Goal: Information Seeking & Learning: Find specific fact

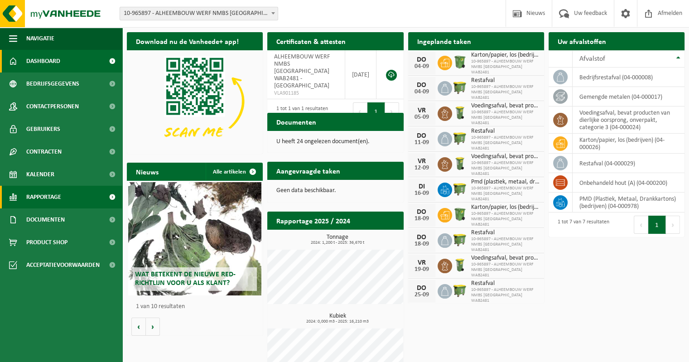
click at [65, 197] on link "Rapportage" at bounding box center [61, 197] width 122 height 23
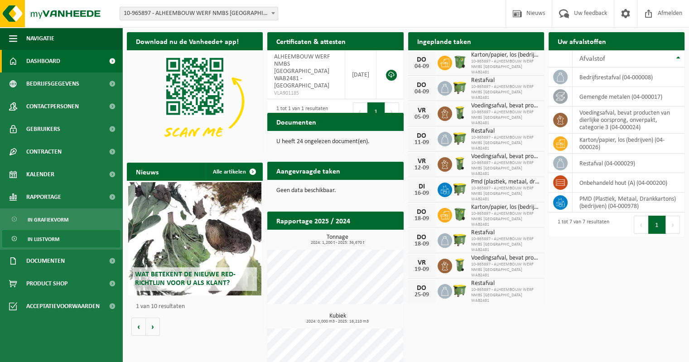
click at [60, 236] on link "In lijstvorm" at bounding box center [61, 238] width 118 height 17
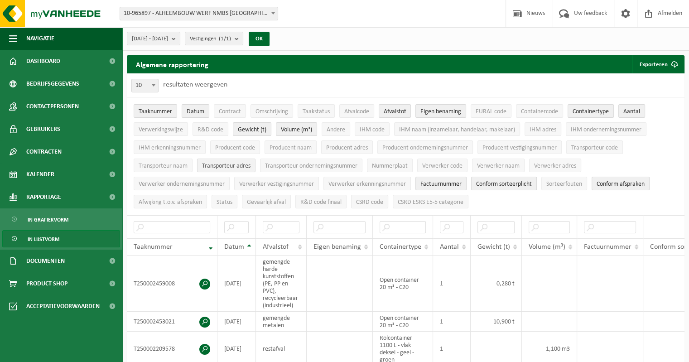
click at [240, 165] on span "Transporteur adres" at bounding box center [226, 166] width 48 height 7
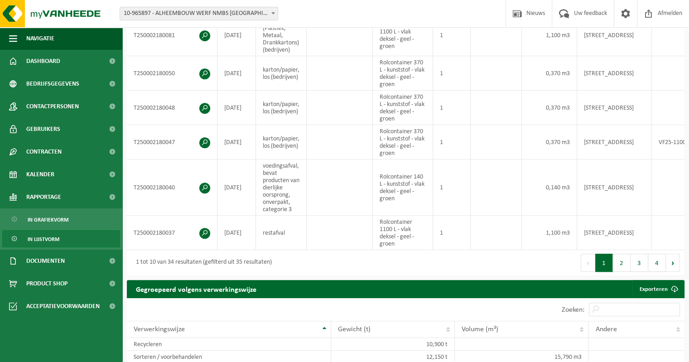
scroll to position [589, 0]
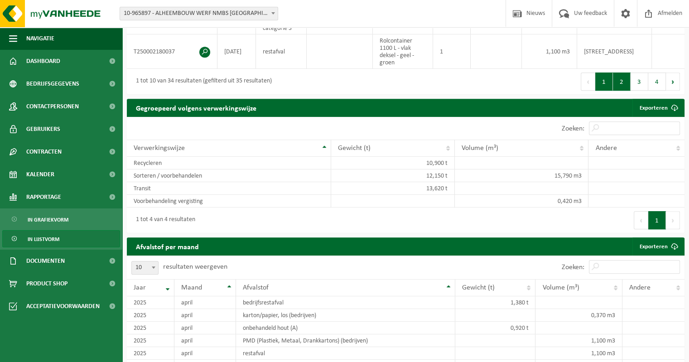
click at [625, 87] on button "2" at bounding box center [622, 81] width 18 height 18
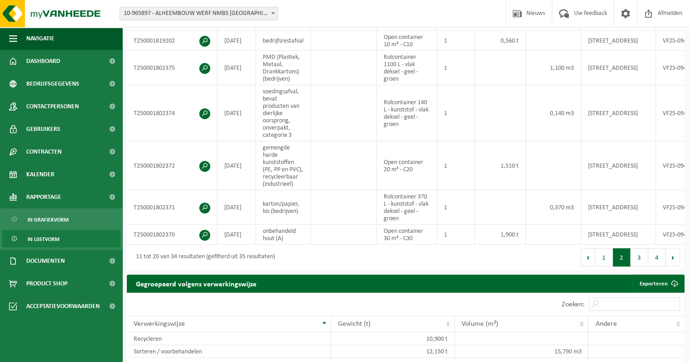
scroll to position [317, 0]
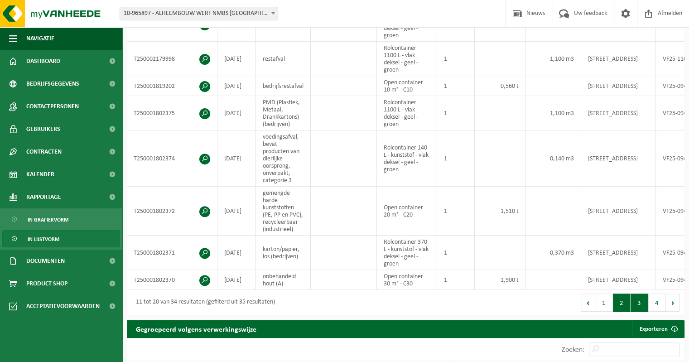
click at [642, 312] on button "3" at bounding box center [640, 303] width 18 height 18
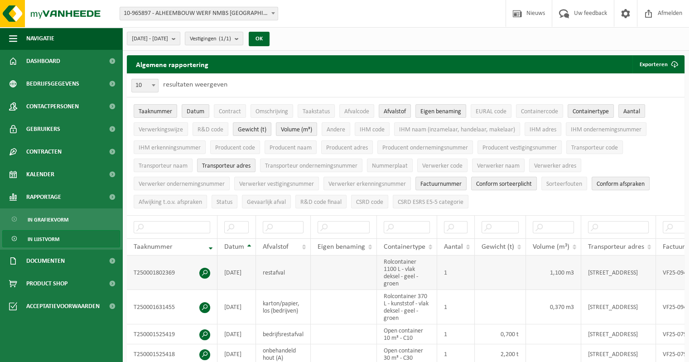
scroll to position [45, 0]
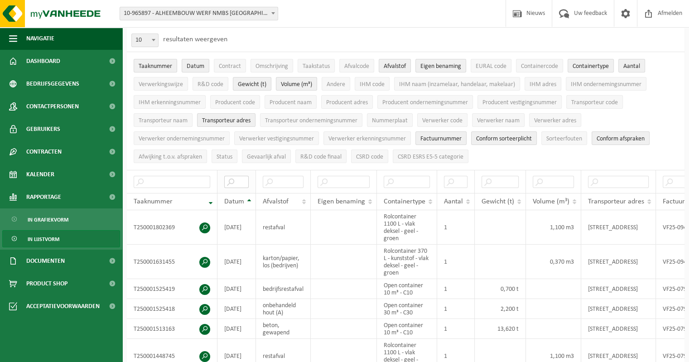
click at [233, 177] on input "text" at bounding box center [236, 182] width 24 height 12
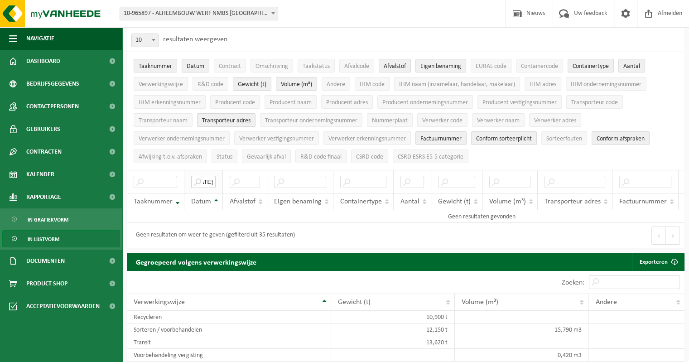
click at [208, 180] on input "20/06/2025" at bounding box center [203, 182] width 24 height 12
drag, startPoint x: 214, startPoint y: 177, endPoint x: 183, endPoint y: 179, distance: 30.4
click at [184, 179] on th "20/06/2025" at bounding box center [203, 181] width 39 height 23
type input "2"
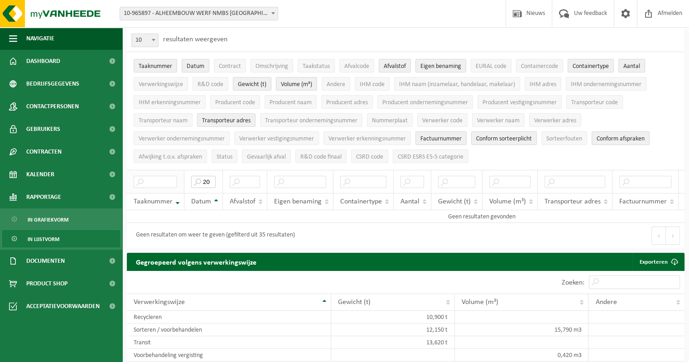
type input "2"
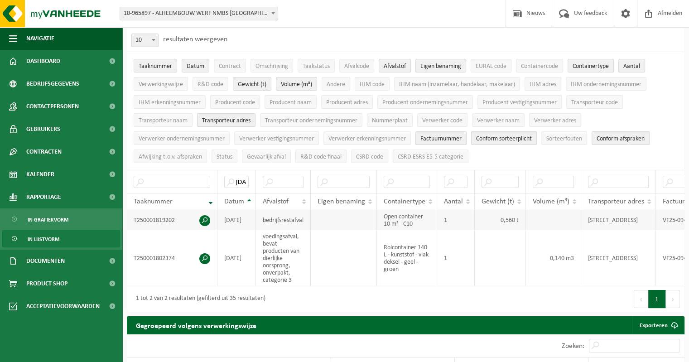
drag, startPoint x: 603, startPoint y: 220, endPoint x: 584, endPoint y: 212, distance: 21.2
click at [584, 212] on td "GIERLEBAAN 129, 2275 LILLE" at bounding box center [618, 220] width 75 height 20
copy td "GIERLEBAAN 129, 2275 LILLE"
drag, startPoint x: 304, startPoint y: 217, endPoint x: 261, endPoint y: 217, distance: 43.0
click at [261, 217] on td "bedrijfsrestafval" at bounding box center [283, 220] width 55 height 20
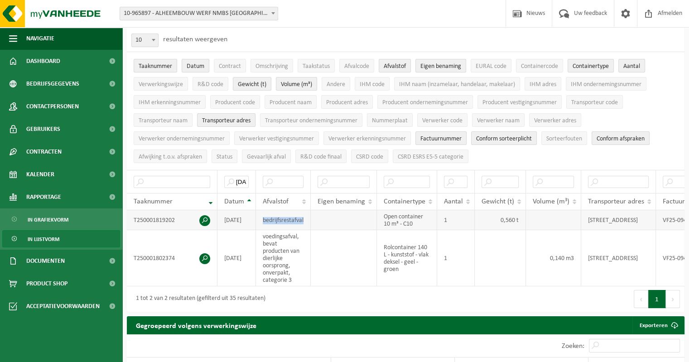
copy td "bedrijfsrestafval"
drag, startPoint x: 627, startPoint y: 257, endPoint x: 587, endPoint y: 248, distance: 41.2
click at [587, 248] on td "DULLAARDSTRAAT 11, 8940 GELUWE" at bounding box center [618, 258] width 75 height 56
copy td "DULLAARDSTRAAT 11, 8940 GELUWE"
click at [241, 180] on input "2025-06-20" at bounding box center [236, 182] width 24 height 12
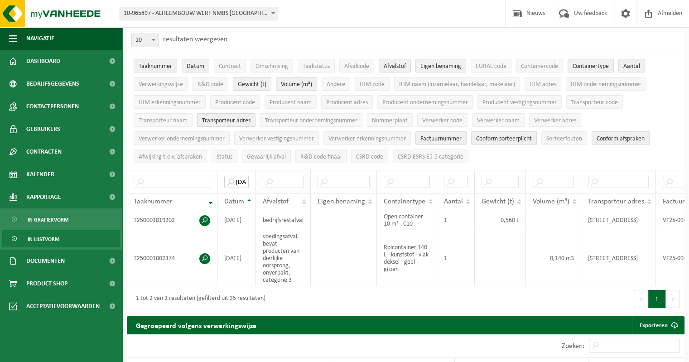
scroll to position [0, 20]
drag, startPoint x: 236, startPoint y: 178, endPoint x: 272, endPoint y: 177, distance: 36.2
click at [270, 178] on tr "2025-06-20" at bounding box center [503, 181] width 753 height 23
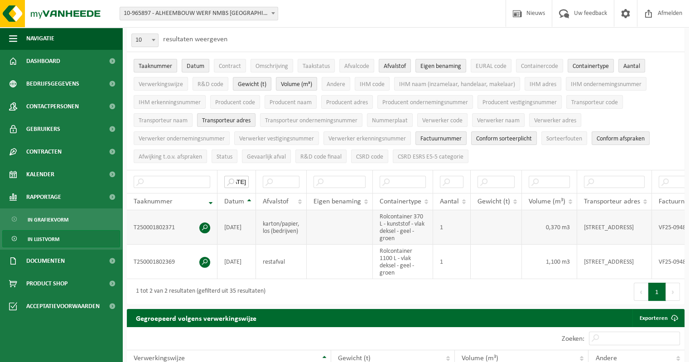
scroll to position [91, 0]
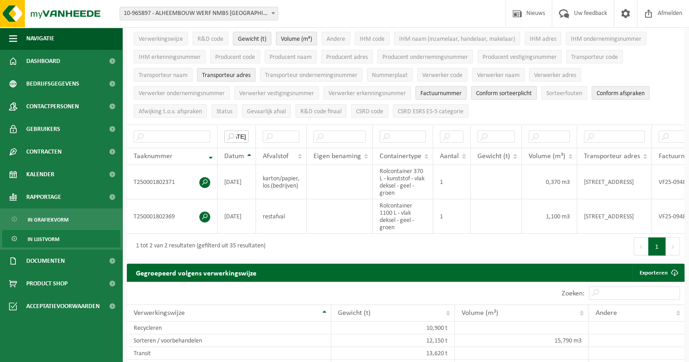
type input "2025-06-19"
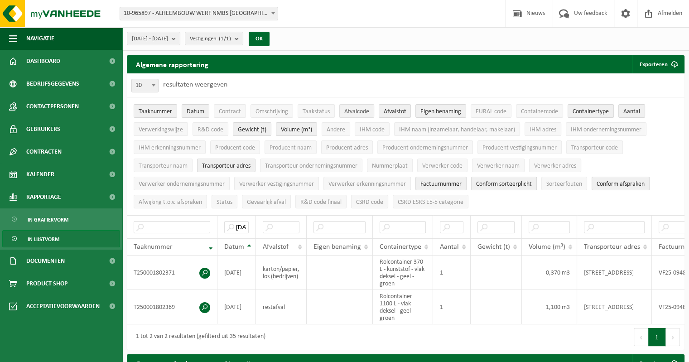
click at [348, 108] on span "Afvalcode" at bounding box center [356, 111] width 25 height 7
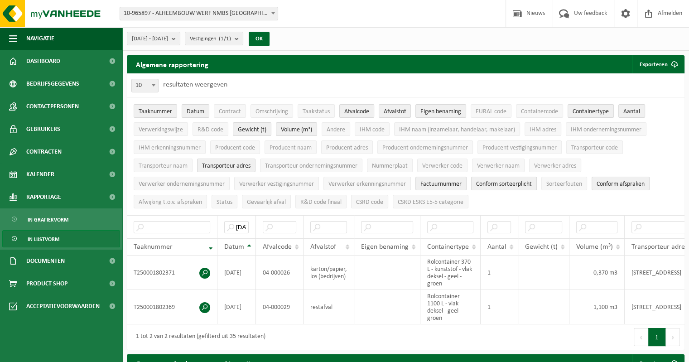
click at [348, 108] on span "Afvalcode" at bounding box center [356, 111] width 25 height 7
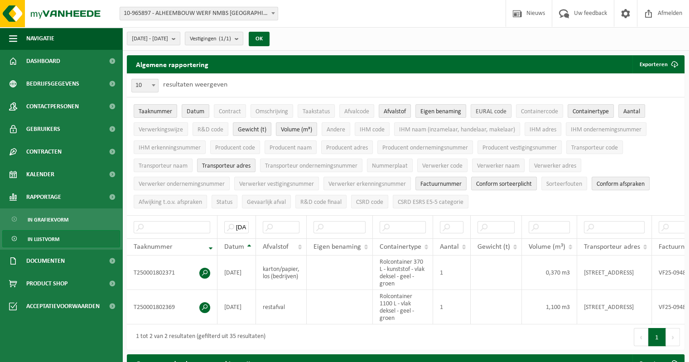
click at [480, 109] on span "EURAL code" at bounding box center [491, 111] width 31 height 7
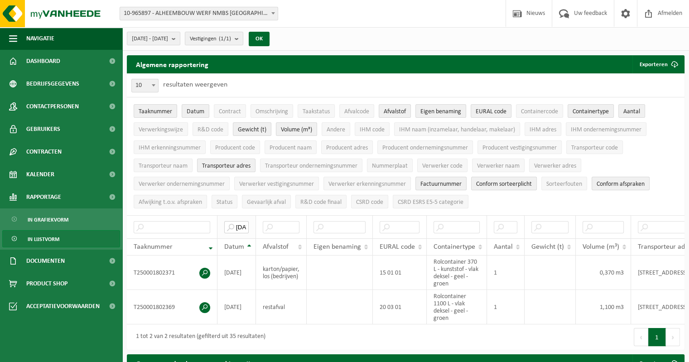
click at [236, 221] on input "2025-06-19" at bounding box center [236, 227] width 24 height 12
drag, startPoint x: 236, startPoint y: 222, endPoint x: 259, endPoint y: 222, distance: 23.1
click at [257, 222] on tr "2025-06-19" at bounding box center [528, 226] width 803 height 23
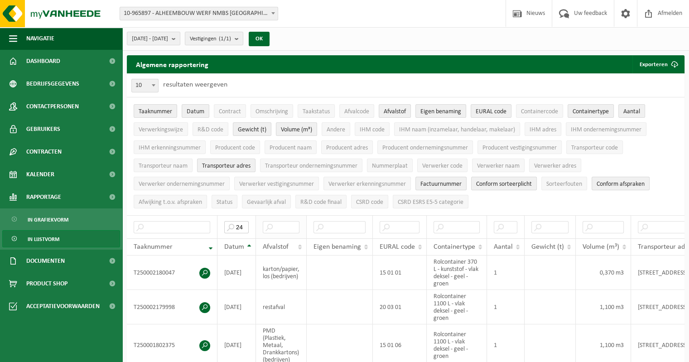
type input "2"
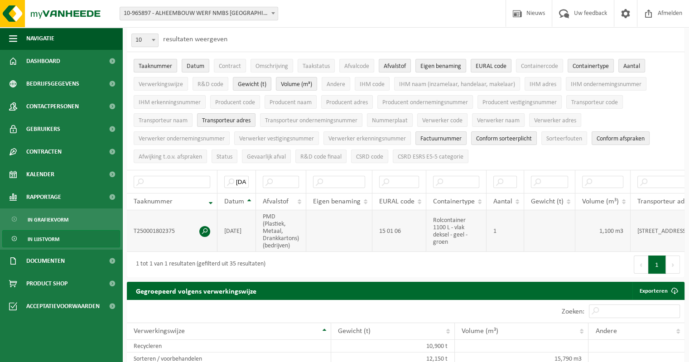
click at [293, 227] on td "PMD (Plastiek, Metaal, Drankkartons) (bedrijven)" at bounding box center [281, 231] width 50 height 42
drag, startPoint x: 294, startPoint y: 243, endPoint x: 261, endPoint y: 213, distance: 44.6
click at [261, 213] on td "PMD (Plastiek, Metaal, Drankkartons) (bedrijven)" at bounding box center [281, 231] width 50 height 42
copy td "PMD (Plastiek, Metaal, Drankkartons) (bedrijven)"
drag, startPoint x: 403, startPoint y: 229, endPoint x: 378, endPoint y: 227, distance: 25.5
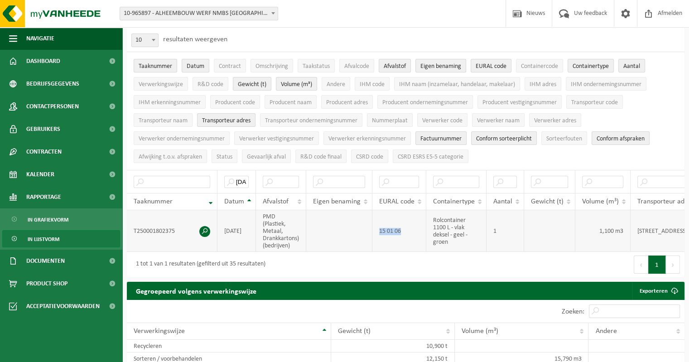
click at [378, 227] on td "15 01 06" at bounding box center [399, 231] width 54 height 42
copy td "15 01 06"
click at [239, 182] on input "2025-06-24" at bounding box center [236, 182] width 24 height 12
drag, startPoint x: 234, startPoint y: 179, endPoint x: 278, endPoint y: 182, distance: 44.5
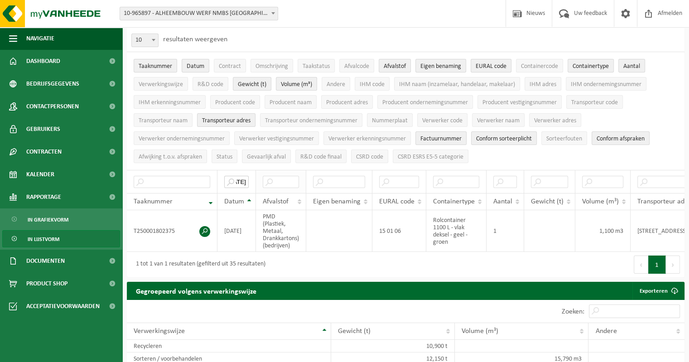
click at [278, 182] on tr "2025-06-24" at bounding box center [528, 181] width 803 height 23
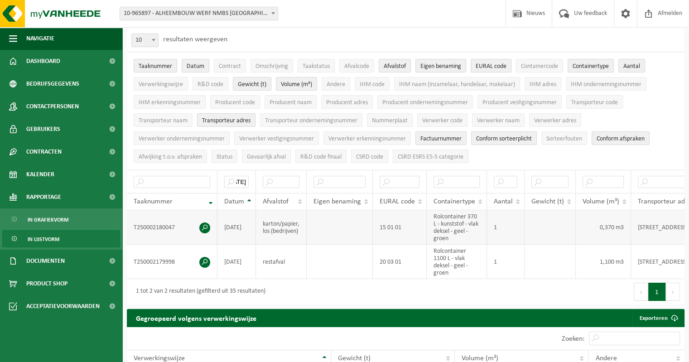
scroll to position [0, 0]
drag, startPoint x: 295, startPoint y: 233, endPoint x: 261, endPoint y: 217, distance: 37.1
click at [261, 217] on td "karton/papier, los (bedrijven)" at bounding box center [281, 227] width 51 height 34
copy td "karton/papier, los (bedrijven)"
drag, startPoint x: 285, startPoint y: 259, endPoint x: 260, endPoint y: 259, distance: 25.4
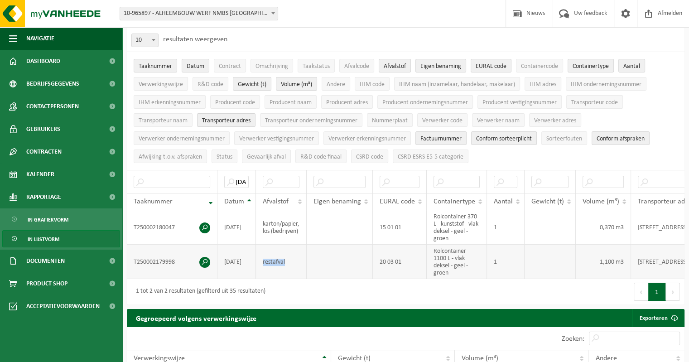
click at [260, 259] on td "restafval" at bounding box center [281, 262] width 51 height 34
copy td "restafval"
click at [241, 178] on input "2025-07-24" at bounding box center [236, 182] width 24 height 12
drag, startPoint x: 235, startPoint y: 178, endPoint x: 268, endPoint y: 180, distance: 33.6
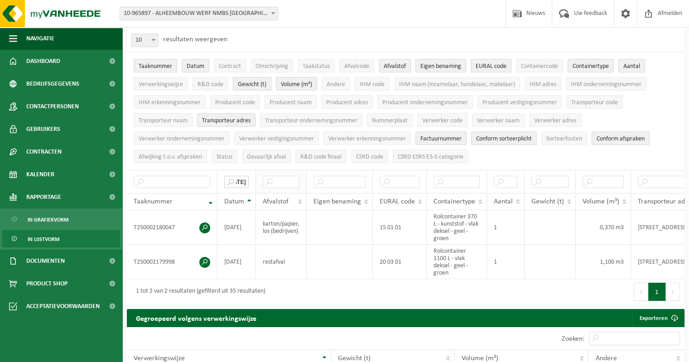
click at [268, 180] on tr "2025-07-24" at bounding box center [528, 181] width 803 height 23
type input "3"
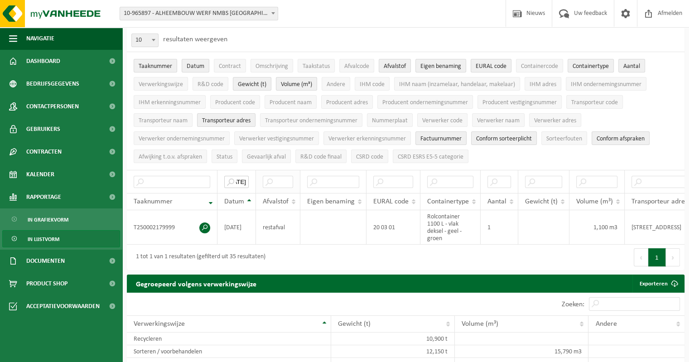
drag, startPoint x: 236, startPoint y: 179, endPoint x: 258, endPoint y: 178, distance: 22.2
click at [258, 178] on tr "2025-07-31" at bounding box center [525, 181] width 797 height 23
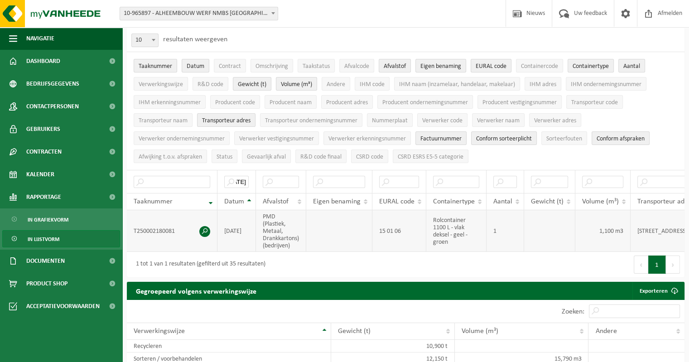
scroll to position [0, 0]
drag, startPoint x: 292, startPoint y: 242, endPoint x: 260, endPoint y: 214, distance: 42.7
click at [260, 214] on td "PMD (Plastiek, Metaal, Drankkartons) (bedrijven)" at bounding box center [281, 231] width 50 height 42
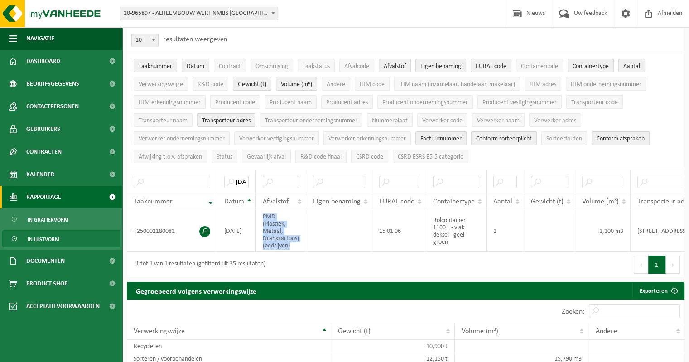
copy td "PMD (Plastiek, Metaal, Drankkartons) (bedrijven)"
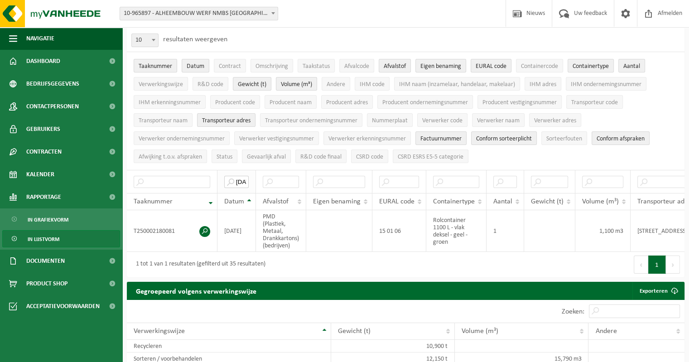
click at [241, 178] on input "2025-08-05" at bounding box center [236, 182] width 24 height 12
drag, startPoint x: 235, startPoint y: 177, endPoint x: 270, endPoint y: 183, distance: 35.3
click at [270, 180] on tr "2025-08-05" at bounding box center [528, 181] width 803 height 23
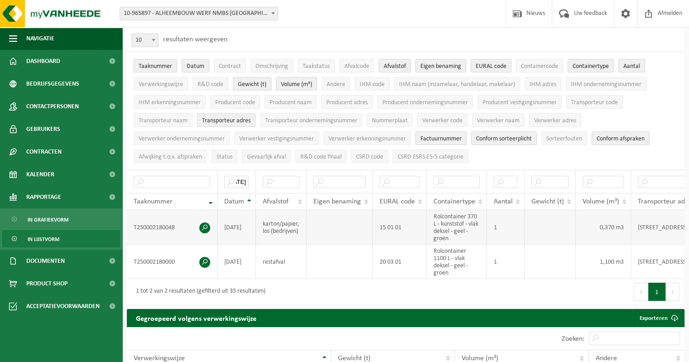
scroll to position [0, 0]
drag, startPoint x: 296, startPoint y: 232, endPoint x: 259, endPoint y: 212, distance: 42.0
click at [259, 212] on td "karton/papier, los (bedrijven)" at bounding box center [281, 227] width 51 height 34
copy td "karton/papier, los (bedrijven)"
drag, startPoint x: 285, startPoint y: 260, endPoint x: 263, endPoint y: 259, distance: 22.7
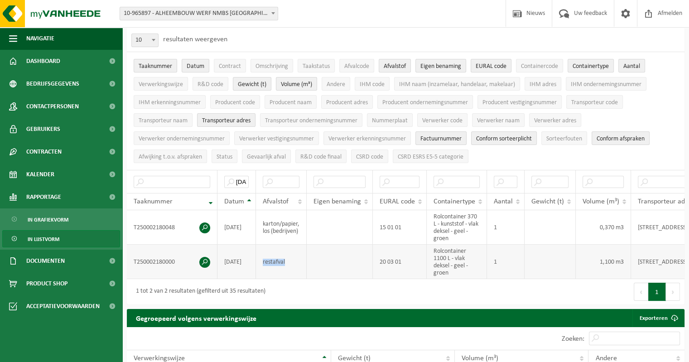
click at [263, 259] on td "restafval" at bounding box center [281, 262] width 51 height 34
copy td "restafval"
click at [238, 180] on input "2025-08-07" at bounding box center [236, 182] width 24 height 12
drag, startPoint x: 235, startPoint y: 179, endPoint x: 269, endPoint y: 182, distance: 33.7
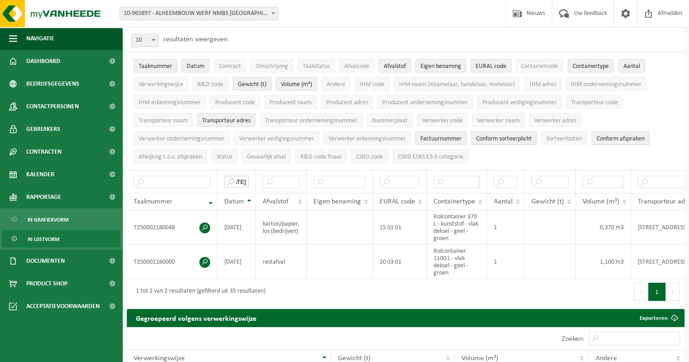
click at [269, 182] on tr "2025-08-07" at bounding box center [528, 181] width 803 height 23
type input "0"
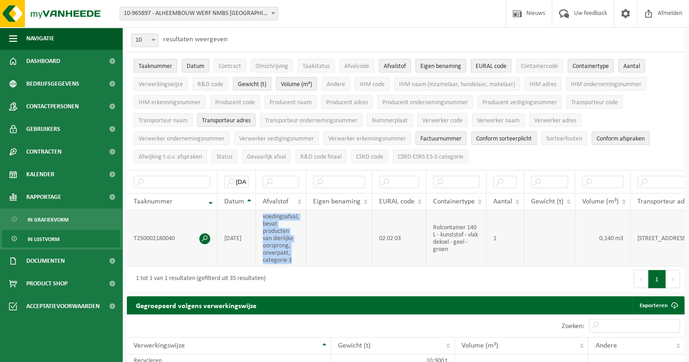
drag, startPoint x: 293, startPoint y: 256, endPoint x: 260, endPoint y: 214, distance: 52.9
click at [260, 214] on td "voedingsafval, bevat producten van dierlijke oorsprong, onverpakt, categorie 3" at bounding box center [281, 238] width 50 height 56
click at [240, 176] on input "2025-08-08" at bounding box center [236, 182] width 24 height 12
drag, startPoint x: 239, startPoint y: 178, endPoint x: 262, endPoint y: 177, distance: 22.7
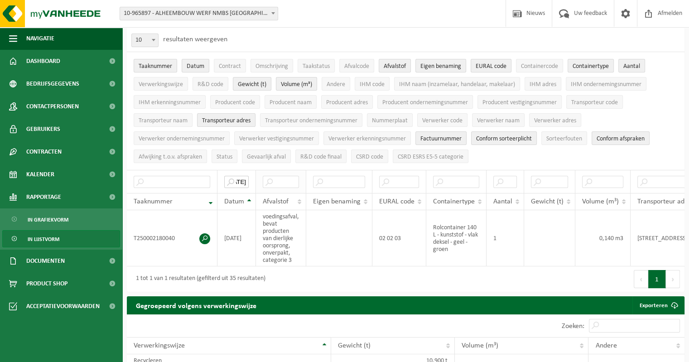
click at [262, 177] on tr "2025-08-08" at bounding box center [528, 181] width 803 height 23
click at [246, 178] on input "2025-08-08" at bounding box center [236, 182] width 24 height 12
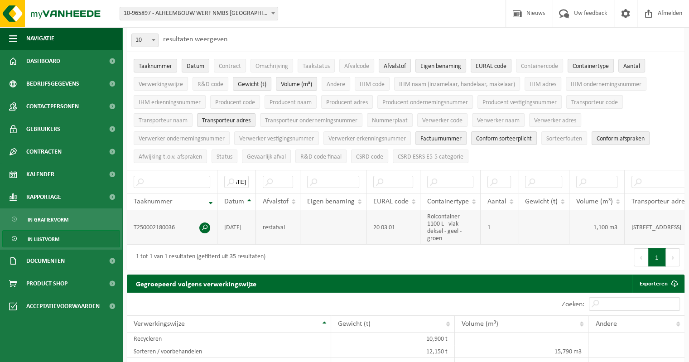
scroll to position [0, 0]
drag, startPoint x: 281, startPoint y: 226, endPoint x: 259, endPoint y: 226, distance: 22.7
click at [259, 226] on td "restafval" at bounding box center [278, 227] width 44 height 34
click at [238, 176] on input "2025-08-14" at bounding box center [236, 182] width 24 height 12
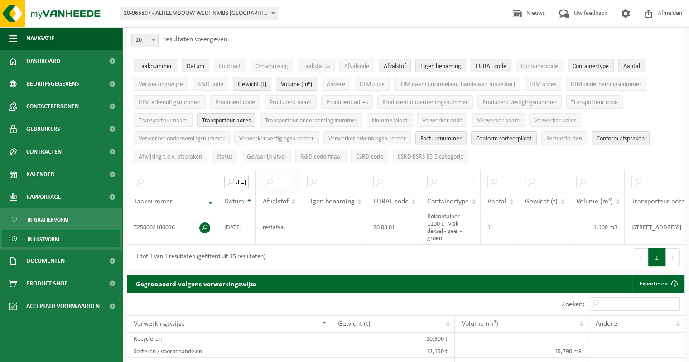
drag, startPoint x: 237, startPoint y: 179, endPoint x: 259, endPoint y: 179, distance: 22.2
click at [259, 179] on tr "2025-08-14" at bounding box center [525, 181] width 797 height 23
click at [243, 179] on input "2025-08-14" at bounding box center [236, 182] width 24 height 12
click at [246, 178] on input "2025-08-14" at bounding box center [236, 182] width 24 height 12
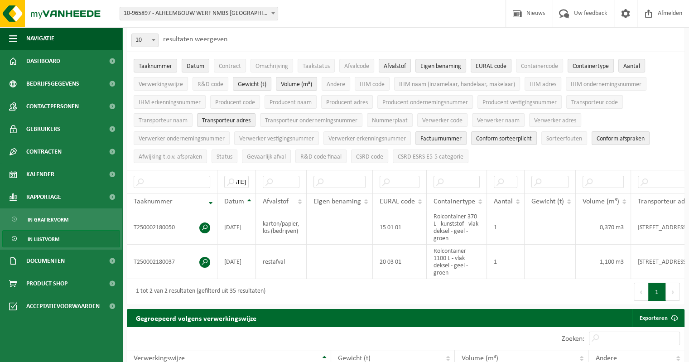
scroll to position [0, 0]
drag, startPoint x: 296, startPoint y: 233, endPoint x: 259, endPoint y: 217, distance: 40.8
click at [259, 217] on td "karton/papier, los (bedrijven)" at bounding box center [281, 227] width 51 height 34
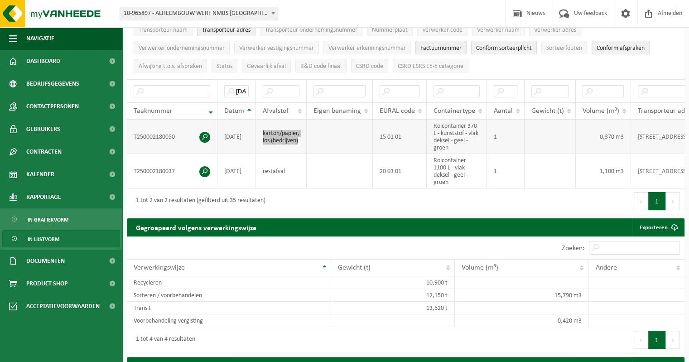
scroll to position [91, 0]
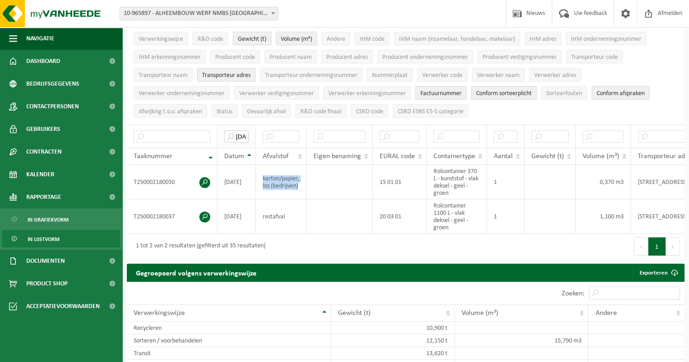
click at [238, 130] on input "2025-08-21" at bounding box center [236, 136] width 24 height 12
drag, startPoint x: 241, startPoint y: 133, endPoint x: 308, endPoint y: 140, distance: 67.4
click at [304, 141] on tr "2025-08-21" at bounding box center [528, 136] width 803 height 23
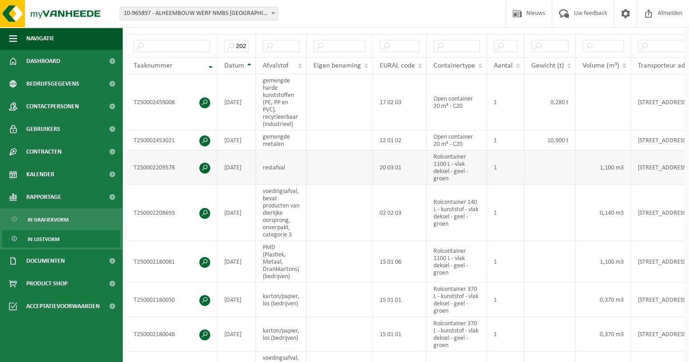
scroll to position [136, 0]
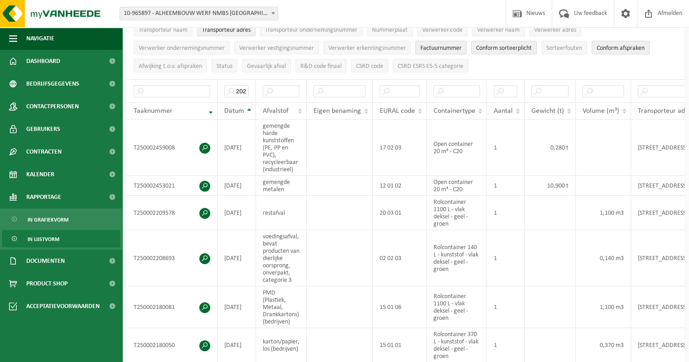
click at [249, 107] on th "Datum" at bounding box center [236, 110] width 39 height 17
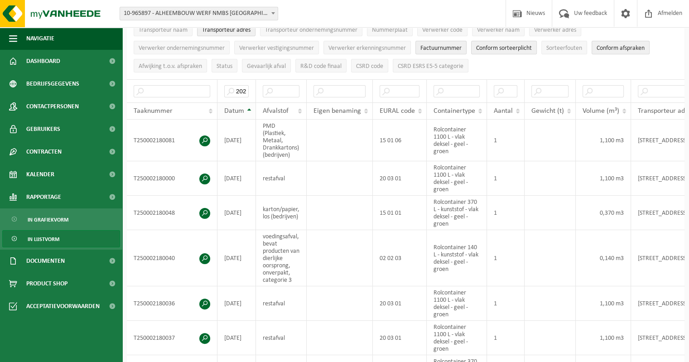
click at [249, 107] on th "Datum" at bounding box center [236, 110] width 39 height 17
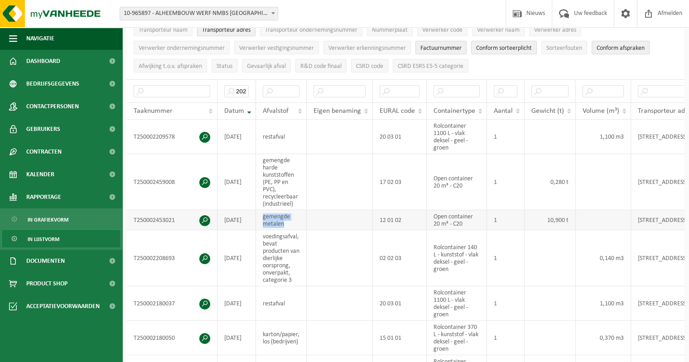
drag, startPoint x: 289, startPoint y: 221, endPoint x: 261, endPoint y: 214, distance: 28.8
click at [261, 214] on td "gemengde metalen" at bounding box center [281, 220] width 51 height 20
drag, startPoint x: 295, startPoint y: 202, endPoint x: 260, endPoint y: 155, distance: 58.5
click at [260, 155] on td "gemengde harde kunststoffen (PE, PP en PVC), recycleerbaar (industrieel)" at bounding box center [281, 182] width 51 height 56
click at [248, 88] on input "2025-08" at bounding box center [236, 91] width 24 height 12
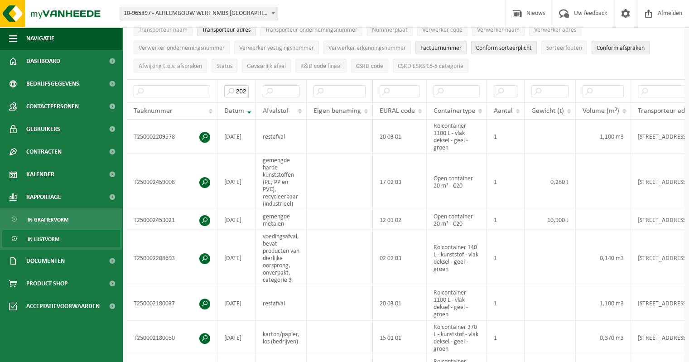
scroll to position [0, 12]
drag, startPoint x: 235, startPoint y: 88, endPoint x: 262, endPoint y: 90, distance: 27.3
click at [262, 90] on tr "2025-08" at bounding box center [528, 90] width 803 height 23
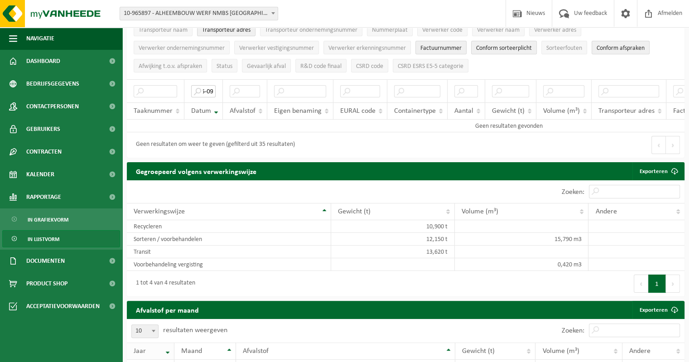
type input "2025-09"
